Goal: Find contact information: Find contact information

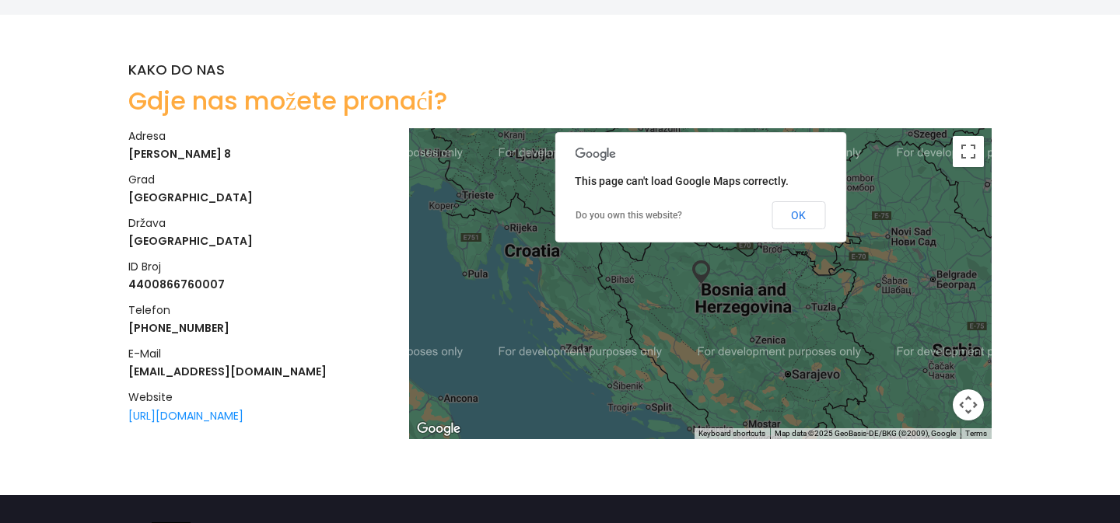
scroll to position [2463, 0]
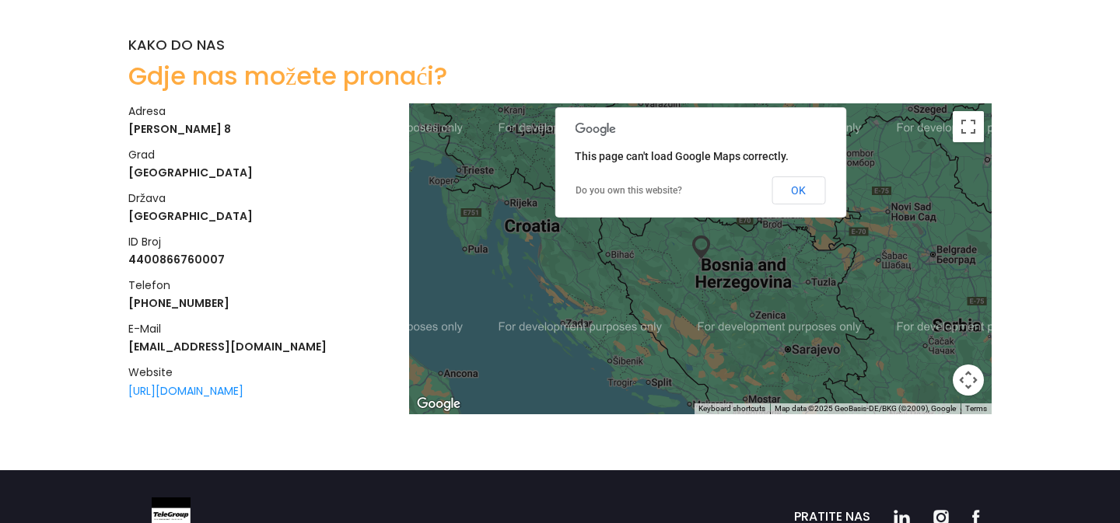
click at [342, 339] on h4 "[EMAIL_ADDRESS][DOMAIN_NAME]" at bounding box center [259, 347] width 262 height 16
click at [274, 321] on h5 "e-mail" at bounding box center [259, 329] width 262 height 16
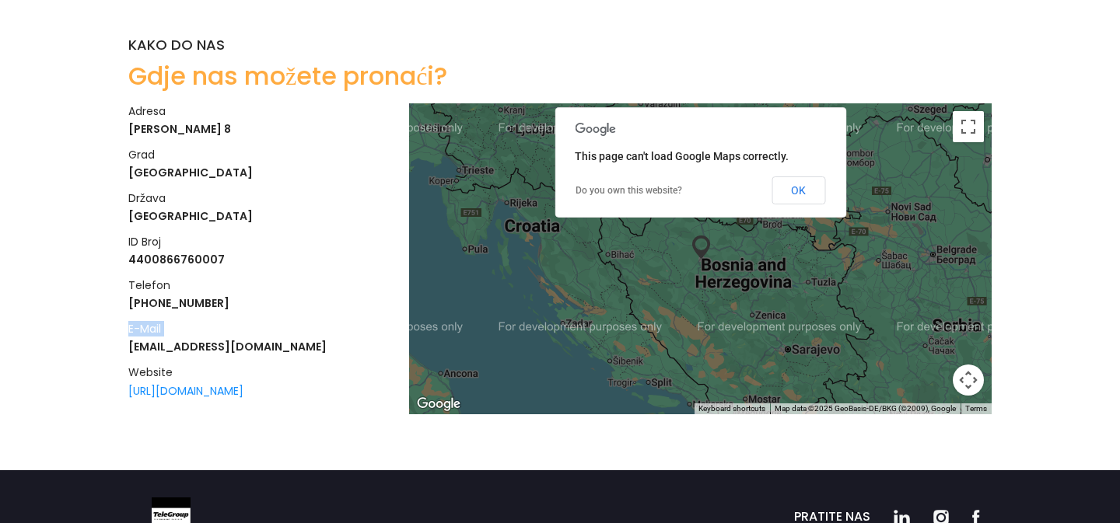
click at [274, 321] on h5 "e-mail" at bounding box center [259, 329] width 262 height 16
click at [268, 339] on h4 "[EMAIL_ADDRESS][DOMAIN_NAME]" at bounding box center [259, 347] width 262 height 16
copy h4 "[EMAIL_ADDRESS][DOMAIN_NAME]"
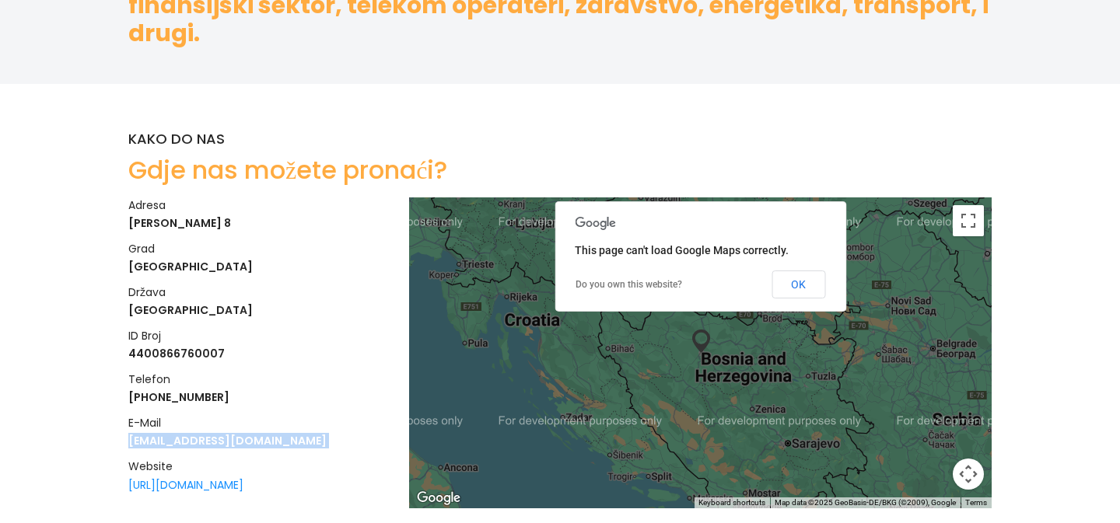
scroll to position [2201, 0]
